Goal: Task Accomplishment & Management: Manage account settings

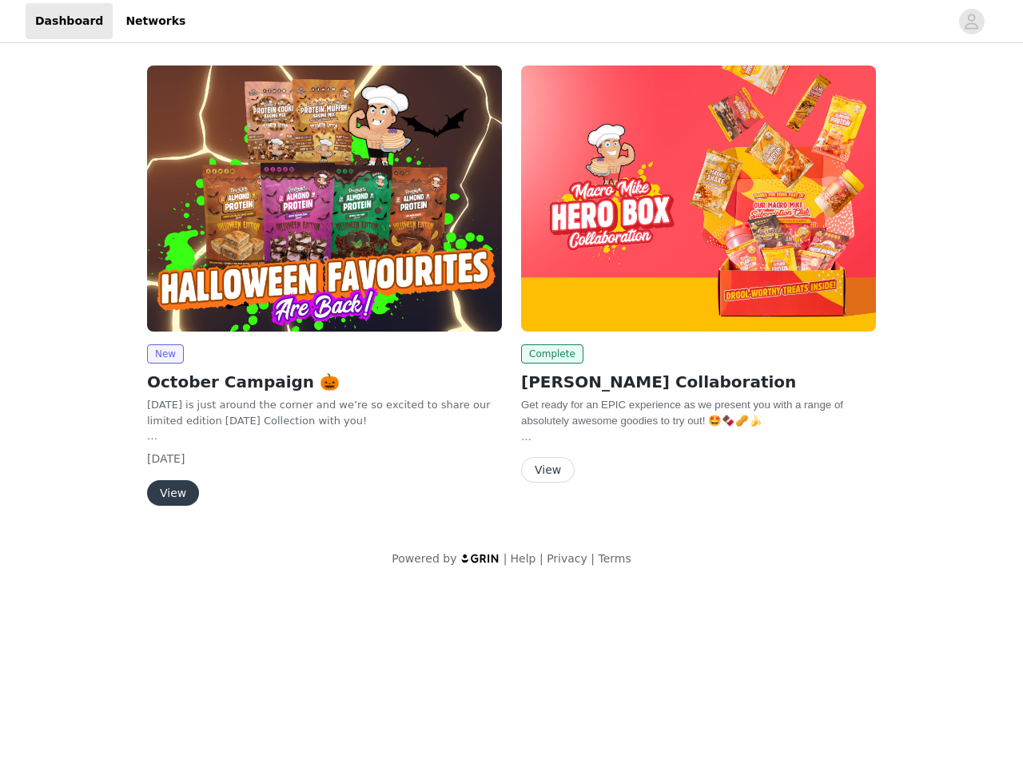
click at [512, 293] on div "Complete [PERSON_NAME] Collaboration Get ready for an EPIC experience as we pre…" at bounding box center [699, 277] width 374 height 443
click at [512, 22] on div at bounding box center [572, 21] width 755 height 36
click at [972, 22] on icon "avatar" at bounding box center [971, 22] width 15 height 26
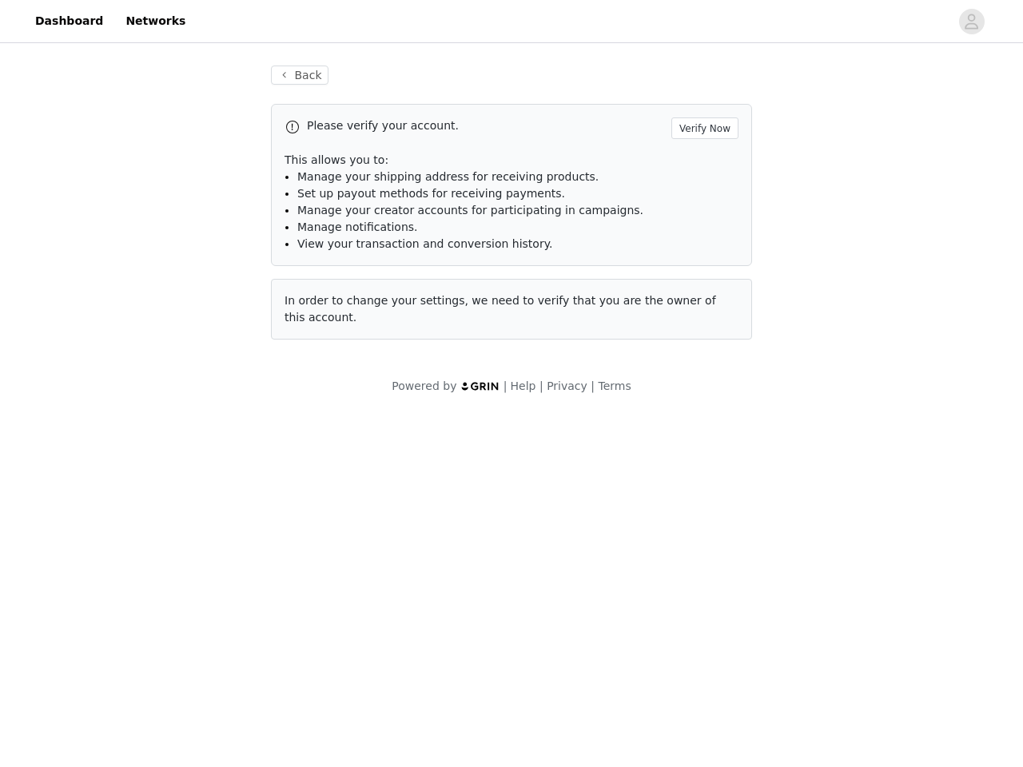
click at [165, 354] on div "Back Please verify your account. Verify Now This allows you to: Manage your shi…" at bounding box center [511, 230] width 1023 height 368
click at [172, 493] on body "Dashboard Networks Back Please verify your account. Verify Now This allows you …" at bounding box center [511, 383] width 1023 height 767
click at [699, 198] on li "Set up payout methods for receiving payments." at bounding box center [517, 193] width 441 height 17
click at [549, 354] on div "Back Please verify your account. Verify Now This allows you to: Manage your shi…" at bounding box center [512, 212] width 520 height 332
click at [547, 471] on body "Dashboard Networks Back Please verify your account. Verify Now This allows you …" at bounding box center [511, 383] width 1023 height 767
